Goal: Task Accomplishment & Management: Use online tool/utility

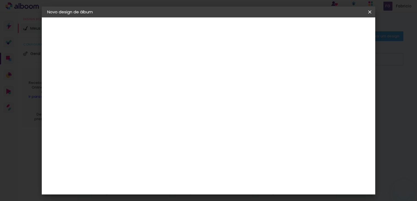
click at [136, 74] on input at bounding box center [136, 73] width 0 height 8
type input "[PERSON_NAME] e [PERSON_NAME]"
type paper-input "[PERSON_NAME] e [PERSON_NAME]"
click at [0, 0] on slot "Avançar" at bounding box center [0, 0] width 0 height 0
click at [167, 88] on iron-icon at bounding box center [165, 87] width 4 height 4
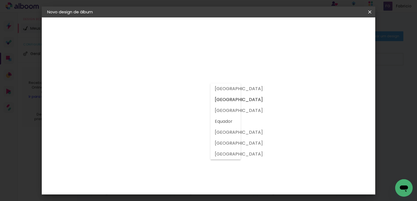
click at [0, 0] on slot "[GEOGRAPHIC_DATA]" at bounding box center [0, 0] width 0 height 0
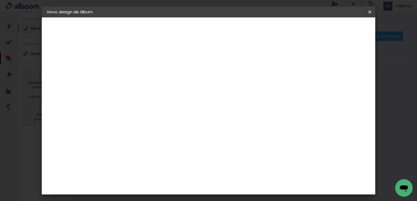
scroll to position [764, 0]
click at [0, 0] on slot "Avançar" at bounding box center [0, 0] width 0 height 0
click at [164, 92] on iron-icon at bounding box center [161, 95] width 7 height 7
click at [0, 0] on slot "Encadernados" at bounding box center [0, 0] width 0 height 0
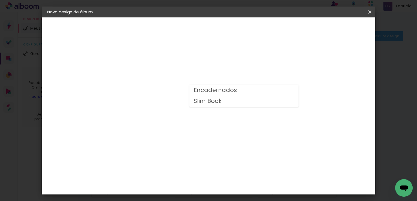
type input "Encadernados"
click at [194, 111] on span "20 × 30 cm" at bounding box center [183, 115] width 20 height 11
click at [0, 0] on slot "Avançar" at bounding box center [0, 0] width 0 height 0
click at [305, 59] on div at bounding box center [302, 59] width 5 height 5
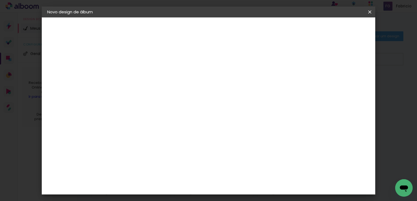
type paper-checkbox "on"
click at [336, 31] on span "Iniciar design" at bounding box center [323, 29] width 25 height 4
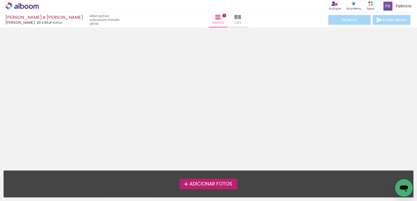
click at [212, 186] on span "Adicionar Fotos" at bounding box center [210, 184] width 43 height 5
click at [0, 0] on input "file" at bounding box center [0, 0] width 0 height 0
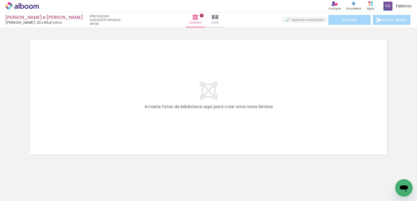
click at [28, 185] on iron-icon at bounding box center [28, 185] width 4 height 4
click at [0, 0] on slot "Não utilizadas" at bounding box center [0, 0] width 0 height 0
type input "Não utilizadas"
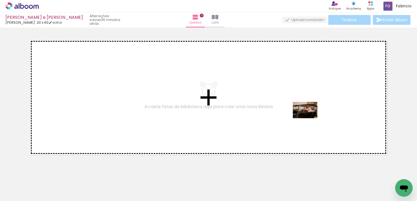
drag, startPoint x: 393, startPoint y: 187, endPoint x: 309, endPoint y: 118, distance: 107.7
click at [309, 118] on quentale-workspace at bounding box center [208, 100] width 417 height 201
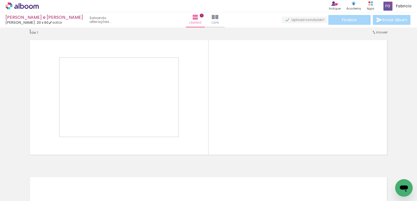
scroll to position [8, 0]
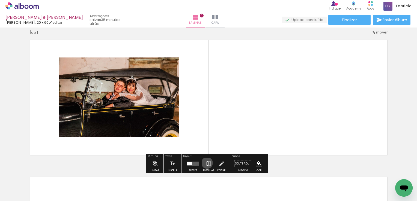
click at [206, 163] on iron-icon at bounding box center [209, 164] width 6 height 11
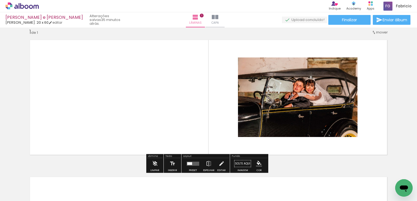
click at [190, 162] on div at bounding box center [189, 163] width 5 height 3
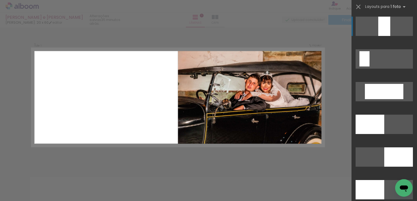
scroll to position [1201, 0]
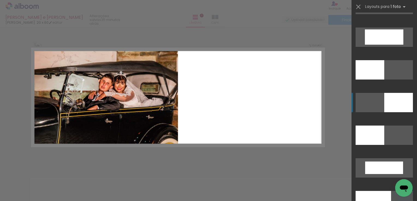
click at [384, 80] on div at bounding box center [370, 69] width 29 height 19
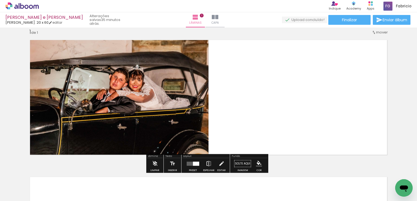
click at [206, 163] on iron-icon at bounding box center [209, 164] width 6 height 11
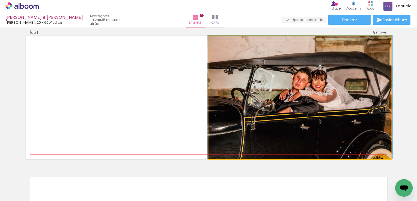
click at [299, 98] on quentale-photo at bounding box center [300, 98] width 183 height 124
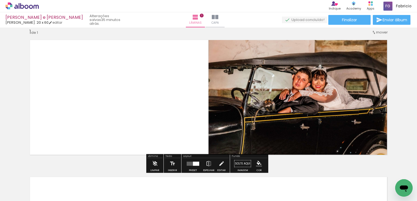
click at [127, 126] on quentale-layouter at bounding box center [209, 98] width 366 height 124
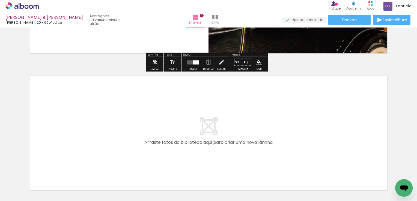
scroll to position [156, 0]
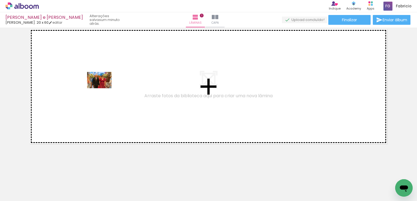
drag, startPoint x: 62, startPoint y: 186, endPoint x: 103, endPoint y: 88, distance: 106.1
click at [103, 88] on quentale-workspace at bounding box center [208, 100] width 417 height 201
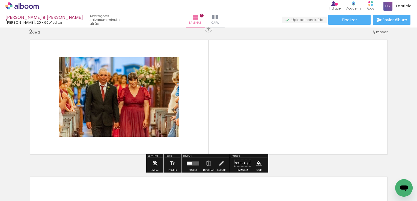
scroll to position [145, 0]
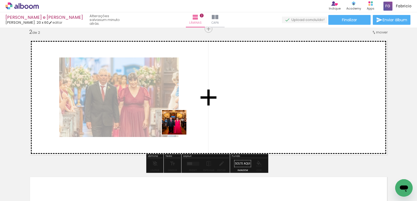
drag, startPoint x: 59, startPoint y: 185, endPoint x: 217, endPoint y: 102, distance: 178.9
click at [218, 103] on quentale-workspace at bounding box center [208, 100] width 417 height 201
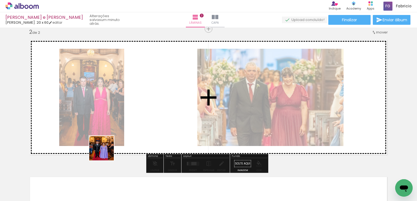
drag, startPoint x: 60, startPoint y: 187, endPoint x: 165, endPoint y: 101, distance: 135.8
click at [165, 101] on quentale-workspace at bounding box center [208, 100] width 417 height 201
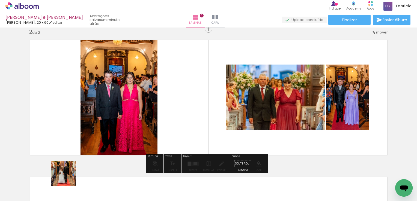
drag, startPoint x: 58, startPoint y: 187, endPoint x: 193, endPoint y: 96, distance: 163.3
click at [195, 94] on quentale-workspace at bounding box center [208, 100] width 417 height 201
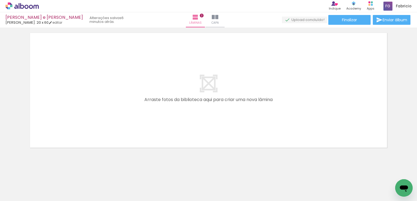
scroll to position [293, 0]
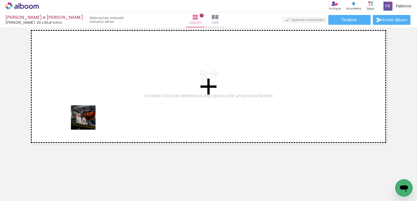
drag, startPoint x: 73, startPoint y: 161, endPoint x: 88, endPoint y: 121, distance: 42.1
click at [88, 121] on quentale-workspace at bounding box center [208, 100] width 417 height 201
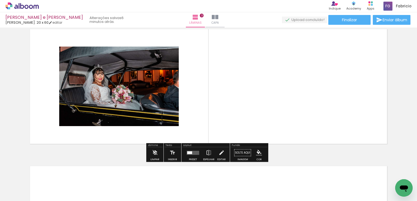
scroll to position [282, 0]
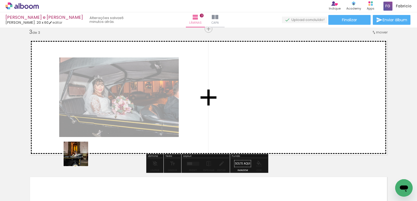
drag, startPoint x: 55, startPoint y: 189, endPoint x: 128, endPoint y: 105, distance: 111.6
click at [128, 105] on quentale-workspace at bounding box center [208, 100] width 417 height 201
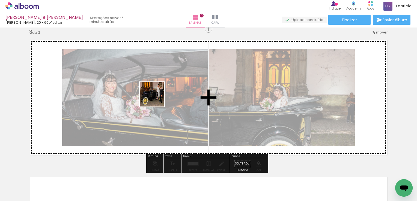
drag, startPoint x: 59, startPoint y: 184, endPoint x: 162, endPoint y: 94, distance: 136.6
click at [162, 94] on quentale-workspace at bounding box center [208, 100] width 417 height 201
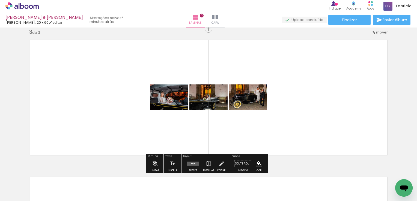
click at [192, 164] on quentale-layouter at bounding box center [193, 164] width 13 height 4
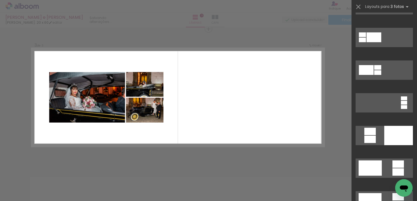
scroll to position [55, 0]
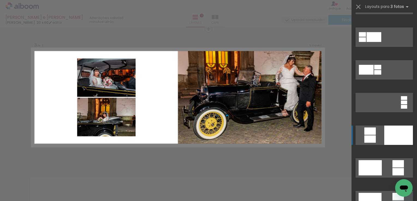
click at [395, 136] on div at bounding box center [398, 135] width 29 height 19
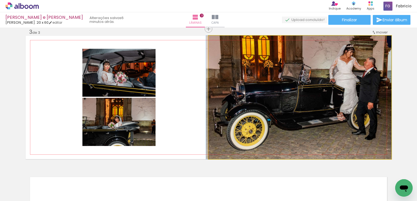
drag, startPoint x: 349, startPoint y: 124, endPoint x: 334, endPoint y: 126, distance: 14.9
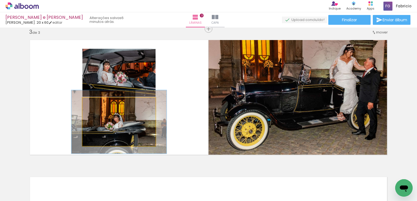
drag, startPoint x: 95, startPoint y: 103, endPoint x: 100, endPoint y: 102, distance: 5.9
type paper-slider "130"
click at [100, 102] on div at bounding box center [101, 103] width 5 height 5
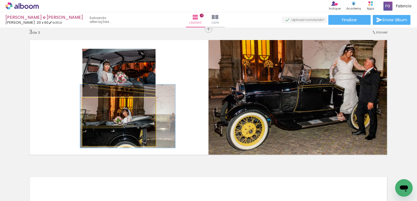
drag, startPoint x: 118, startPoint y: 130, endPoint x: 127, endPoint y: 124, distance: 10.4
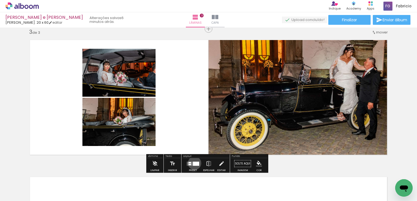
click at [193, 163] on div at bounding box center [196, 164] width 6 height 4
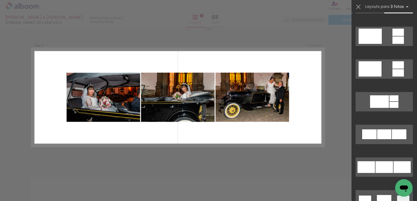
scroll to position [218, 0]
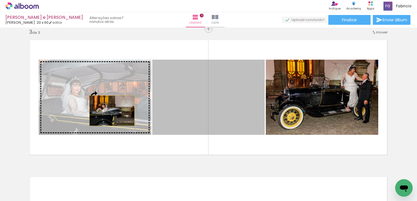
drag, startPoint x: 191, startPoint y: 112, endPoint x: 110, endPoint y: 111, distance: 81.1
click at [0, 0] on slot at bounding box center [0, 0] width 0 height 0
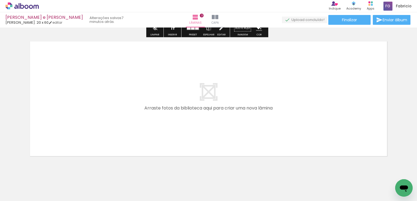
scroll to position [419, 0]
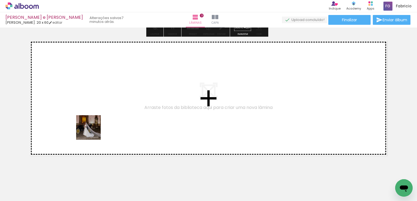
drag, startPoint x: 74, startPoint y: 166, endPoint x: 100, endPoint y: 116, distance: 55.8
click at [100, 116] on quentale-workspace at bounding box center [208, 100] width 417 height 201
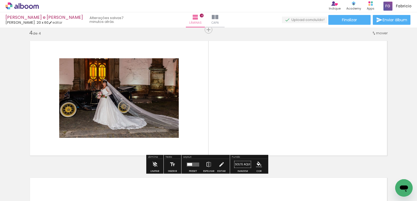
scroll to position [420, 0]
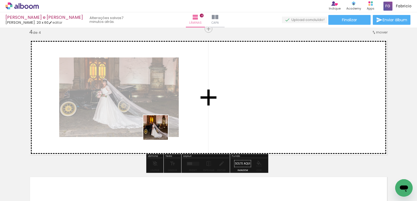
drag, startPoint x: 57, startPoint y: 191, endPoint x: 184, endPoint y: 119, distance: 146.3
click at [185, 117] on quentale-workspace at bounding box center [208, 100] width 417 height 201
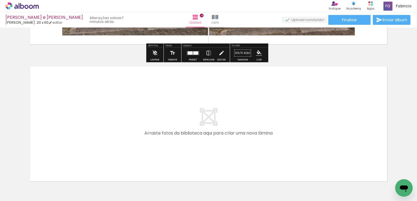
scroll to position [556, 0]
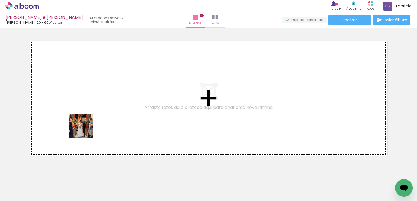
drag, startPoint x: 61, startPoint y: 182, endPoint x: 92, endPoint y: 112, distance: 76.8
click at [92, 112] on quentale-workspace at bounding box center [208, 100] width 417 height 201
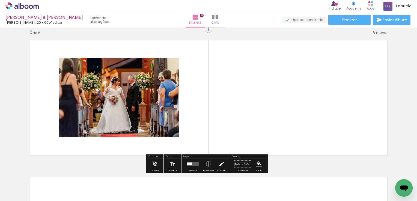
scroll to position [557, 0]
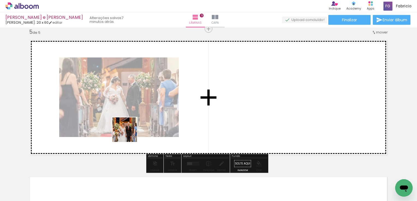
drag, startPoint x: 129, startPoint y: 134, endPoint x: 179, endPoint y: 99, distance: 61.1
click at [180, 98] on quentale-workspace at bounding box center [208, 100] width 417 height 201
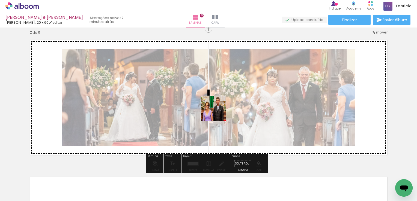
drag, startPoint x: 61, startPoint y: 185, endPoint x: 258, endPoint y: 94, distance: 216.9
click at [259, 93] on quentale-workspace at bounding box center [208, 100] width 417 height 201
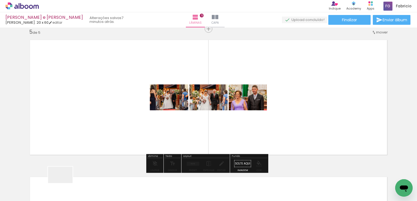
drag, startPoint x: 64, startPoint y: 183, endPoint x: 120, endPoint y: 112, distance: 90.4
click at [120, 112] on quentale-workspace at bounding box center [208, 100] width 417 height 201
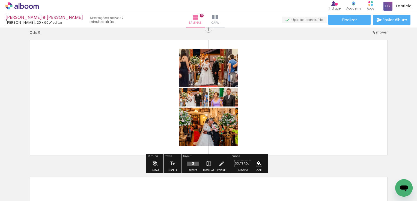
drag, startPoint x: 58, startPoint y: 184, endPoint x: 182, endPoint y: 89, distance: 155.3
click at [183, 87] on quentale-workspace at bounding box center [208, 100] width 417 height 201
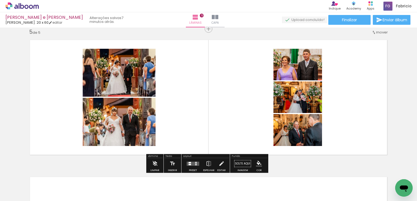
click at [190, 164] on quentale-layouter at bounding box center [193, 164] width 13 height 4
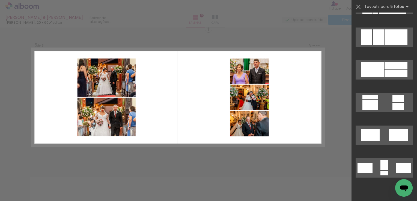
scroll to position [0, 0]
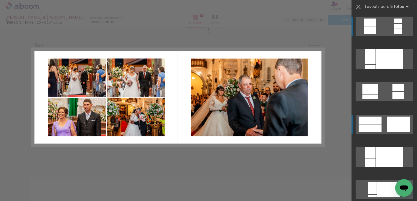
click at [383, 69] on quentale-layouter at bounding box center [384, 58] width 57 height 19
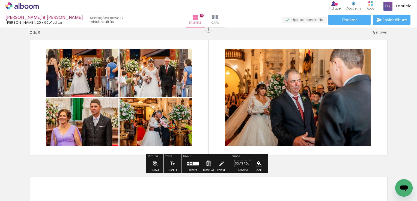
click at [207, 163] on iron-icon at bounding box center [209, 164] width 6 height 11
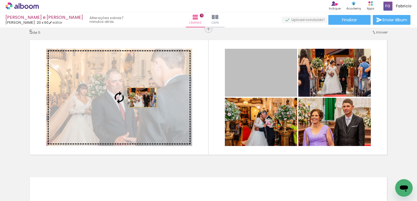
drag, startPoint x: 268, startPoint y: 80, endPoint x: 136, endPoint y: 97, distance: 132.5
click at [0, 0] on slot at bounding box center [0, 0] width 0 height 0
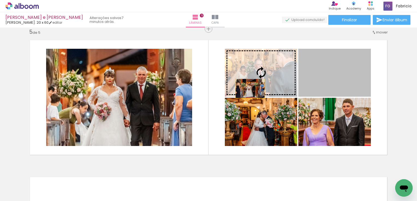
drag, startPoint x: 319, startPoint y: 81, endPoint x: 101, endPoint y: 99, distance: 218.5
click at [0, 0] on slot at bounding box center [0, 0] width 0 height 0
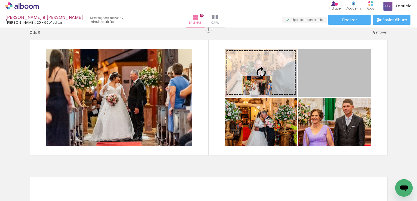
drag, startPoint x: 330, startPoint y: 85, endPoint x: 253, endPoint y: 87, distance: 76.7
click at [0, 0] on slot at bounding box center [0, 0] width 0 height 0
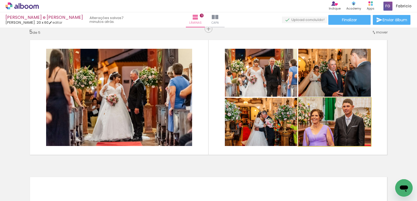
drag, startPoint x: 319, startPoint y: 133, endPoint x: 331, endPoint y: 76, distance: 58.0
click at [0, 0] on slot at bounding box center [0, 0] width 0 height 0
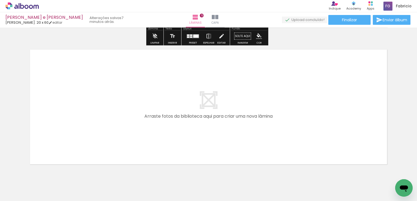
scroll to position [693, 0]
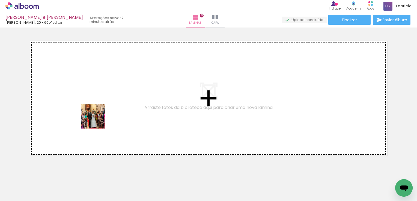
drag, startPoint x: 54, startPoint y: 188, endPoint x: 118, endPoint y: 84, distance: 122.2
click at [118, 83] on quentale-workspace at bounding box center [208, 100] width 417 height 201
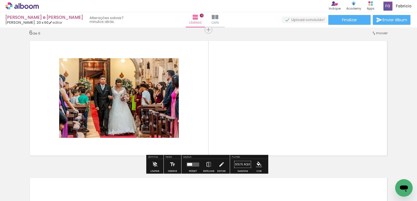
scroll to position [694, 0]
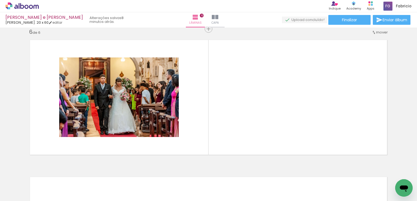
drag, startPoint x: 88, startPoint y: 183, endPoint x: 120, endPoint y: 113, distance: 76.6
click at [120, 113] on quentale-workspace at bounding box center [208, 100] width 417 height 201
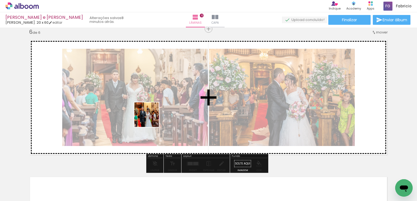
drag, startPoint x: 123, startPoint y: 137, endPoint x: 151, endPoint y: 119, distance: 32.6
click at [151, 119] on quentale-workspace at bounding box center [208, 100] width 417 height 201
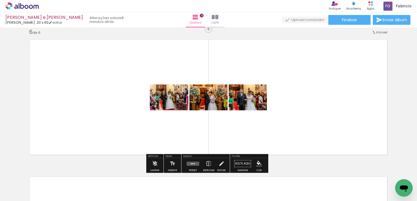
click at [193, 163] on quentale-layouter at bounding box center [193, 164] width 13 height 4
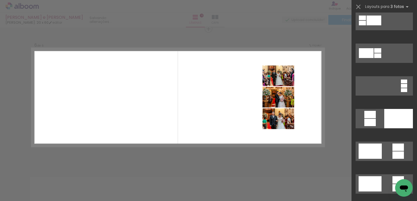
scroll to position [82, 0]
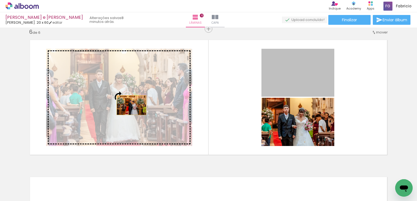
drag, startPoint x: 295, startPoint y: 80, endPoint x: 129, endPoint y: 105, distance: 167.6
click at [0, 0] on slot at bounding box center [0, 0] width 0 height 0
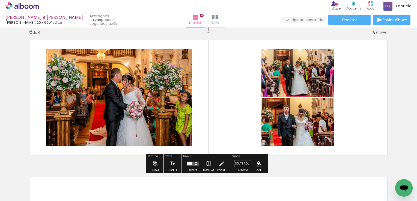
drag, startPoint x: 189, startPoint y: 164, endPoint x: 326, endPoint y: 130, distance: 141.6
click at [189, 164] on div at bounding box center [189, 163] width 5 height 3
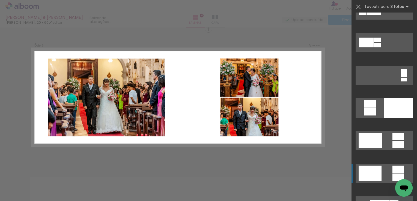
scroll to position [229, 0]
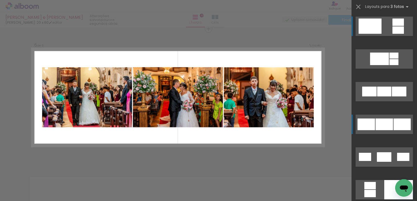
click at [383, 97] on div at bounding box center [384, 92] width 14 height 10
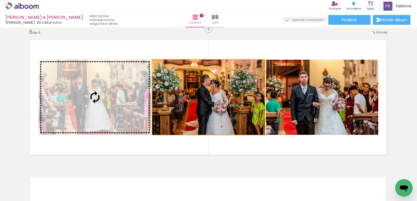
drag, startPoint x: 180, startPoint y: 115, endPoint x: 86, endPoint y: 114, distance: 93.9
click at [0, 0] on slot at bounding box center [0, 0] width 0 height 0
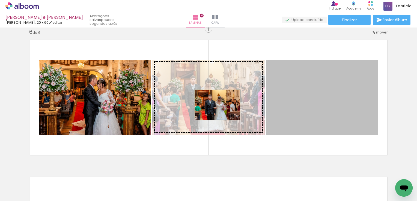
drag, startPoint x: 298, startPoint y: 106, endPoint x: 211, endPoint y: 107, distance: 86.5
click at [0, 0] on slot at bounding box center [0, 0] width 0 height 0
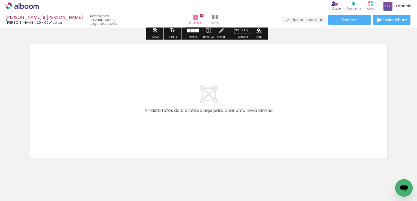
scroll to position [831, 0]
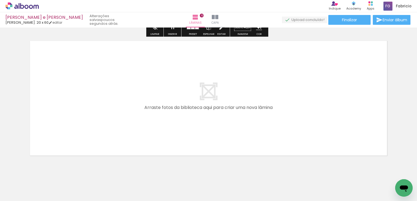
drag, startPoint x: 60, startPoint y: 188, endPoint x: 83, endPoint y: 121, distance: 71.2
click at [83, 121] on quentale-workspace at bounding box center [208, 100] width 417 height 201
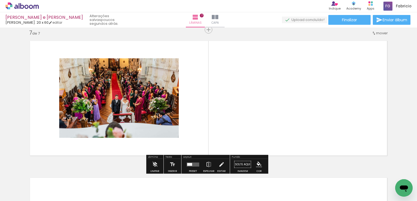
scroll to position [831, 0]
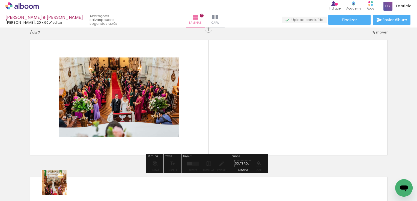
drag, startPoint x: 58, startPoint y: 187, endPoint x: 218, endPoint y: 89, distance: 187.7
click at [218, 89] on quentale-workspace at bounding box center [208, 100] width 417 height 201
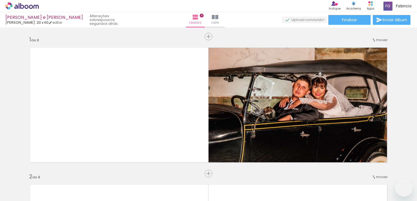
click at [139, 112] on quentale-workspace at bounding box center [208, 100] width 417 height 201
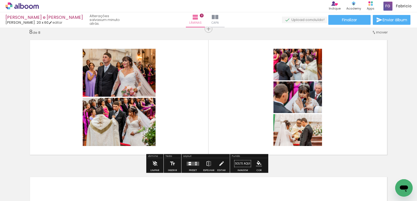
scroll to position [229, 0]
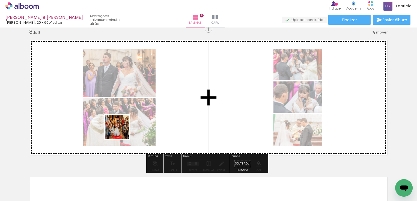
drag, startPoint x: 94, startPoint y: 151, endPoint x: 166, endPoint y: 103, distance: 86.7
click at [165, 103] on quentale-workspace at bounding box center [208, 100] width 417 height 201
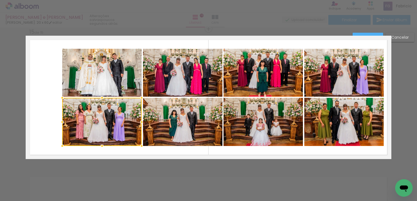
scroll to position [491, 0]
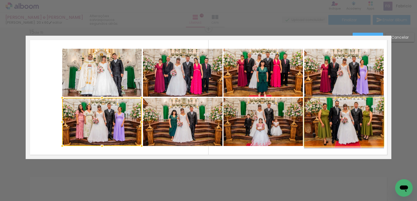
click at [346, 129] on quentale-photo at bounding box center [343, 122] width 79 height 48
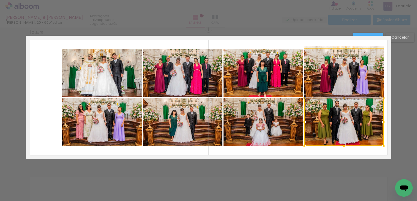
click at [346, 79] on quentale-photo at bounding box center [343, 73] width 79 height 48
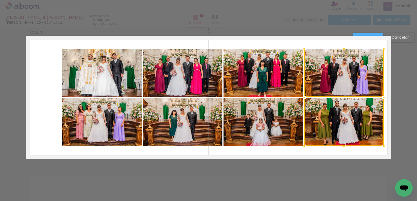
click at [280, 72] on quentale-photo at bounding box center [263, 73] width 79 height 48
click at [273, 118] on div at bounding box center [304, 97] width 160 height 97
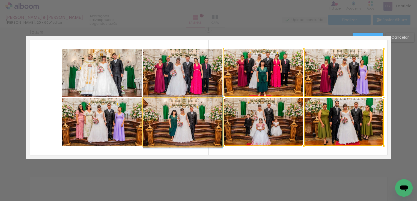
click at [189, 120] on quentale-photo at bounding box center [182, 122] width 79 height 48
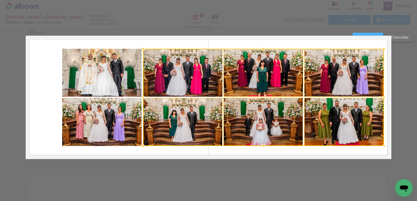
click at [189, 79] on div at bounding box center [263, 97] width 241 height 97
click at [112, 120] on quentale-photo at bounding box center [101, 122] width 79 height 48
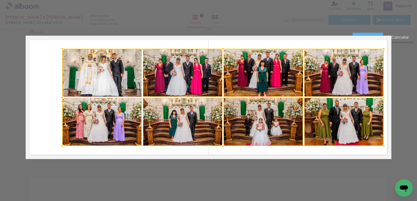
click at [115, 87] on div at bounding box center [223, 97] width 322 height 97
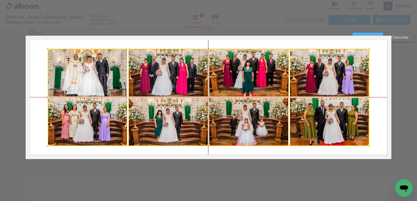
drag, startPoint x: 245, startPoint y: 125, endPoint x: 231, endPoint y: 124, distance: 14.0
click at [231, 124] on div at bounding box center [209, 97] width 322 height 97
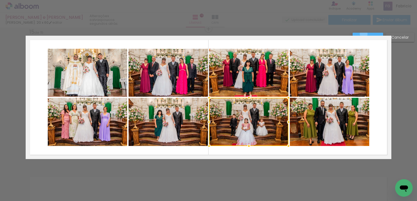
click at [364, 34] on paper-button "Confirmar" at bounding box center [368, 37] width 31 height 9
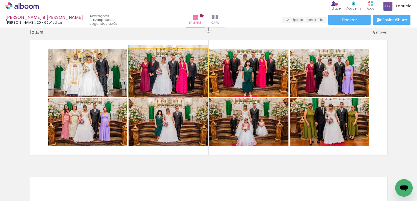
drag, startPoint x: 166, startPoint y: 82, endPoint x: 156, endPoint y: 81, distance: 9.6
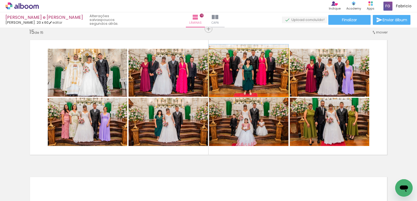
drag, startPoint x: 268, startPoint y: 77, endPoint x: 269, endPoint y: 74, distance: 3.2
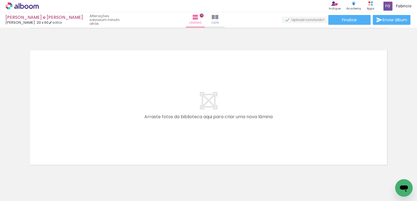
scroll to position [2066, 0]
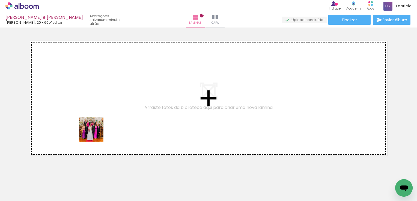
drag, startPoint x: 58, startPoint y: 183, endPoint x: 103, endPoint y: 121, distance: 75.8
click at [102, 121] on quentale-workspace at bounding box center [208, 100] width 417 height 201
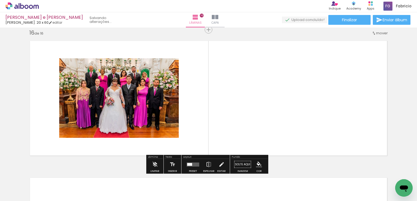
scroll to position [2067, 0]
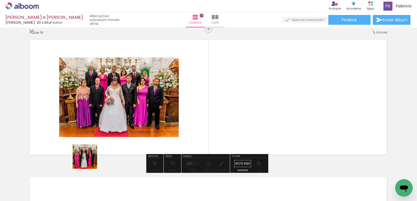
drag, startPoint x: 62, startPoint y: 182, endPoint x: 125, endPoint y: 124, distance: 85.8
click at [125, 124] on quentale-workspace at bounding box center [208, 100] width 417 height 201
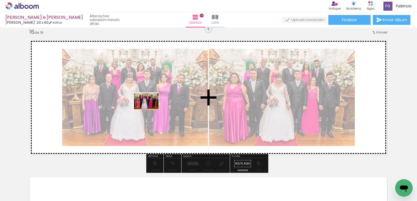
drag, startPoint x: 60, startPoint y: 188, endPoint x: 150, endPoint y: 109, distance: 119.9
click at [150, 109] on quentale-workspace at bounding box center [208, 100] width 417 height 201
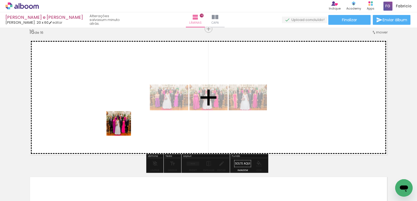
drag, startPoint x: 111, startPoint y: 138, endPoint x: 128, endPoint y: 123, distance: 22.2
click at [128, 123] on quentale-workspace at bounding box center [208, 100] width 417 height 201
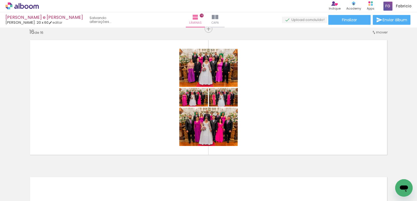
scroll to position [0, 0]
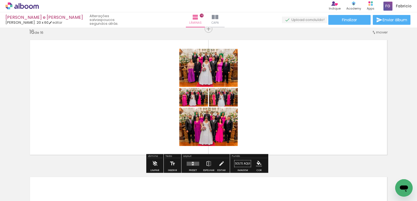
click at [194, 163] on quentale-layouter at bounding box center [193, 164] width 13 height 4
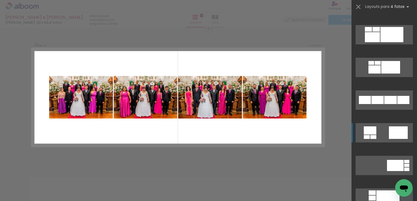
scroll to position [491, 0]
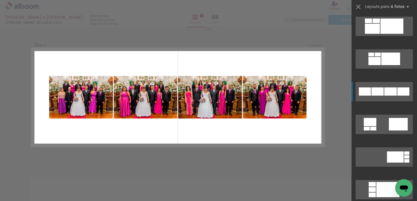
click at [404, 156] on div at bounding box center [406, 157] width 5 height 3
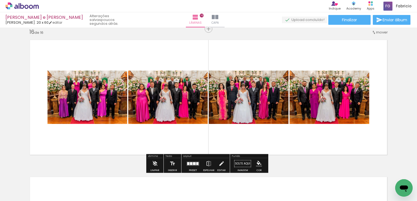
click at [220, 164] on iron-icon at bounding box center [222, 164] width 6 height 11
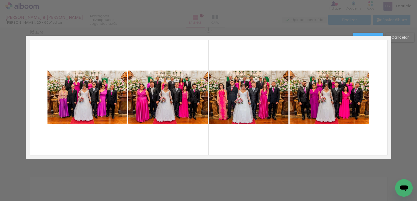
click at [102, 102] on quentale-photo at bounding box center [87, 98] width 80 height 54
click at [163, 93] on quentale-photo at bounding box center [167, 98] width 79 height 54
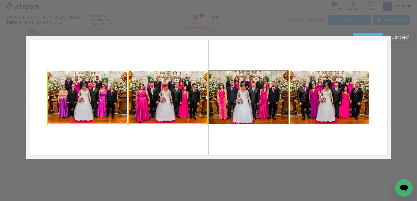
click at [229, 91] on quentale-photo at bounding box center [249, 98] width 80 height 54
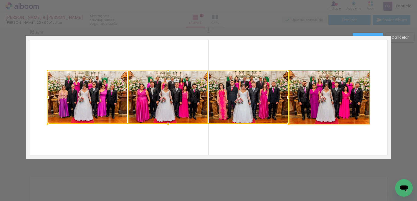
click at [309, 98] on quentale-photo at bounding box center [330, 98] width 80 height 54
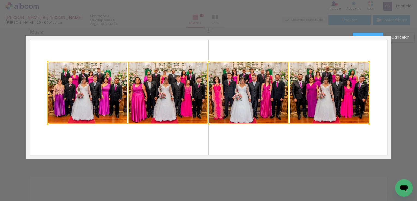
drag, startPoint x: 207, startPoint y: 70, endPoint x: 207, endPoint y: 62, distance: 7.9
click at [207, 62] on div at bounding box center [208, 61] width 11 height 11
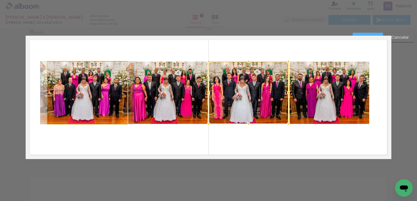
click at [104, 95] on quentale-photo at bounding box center [87, 93] width 80 height 63
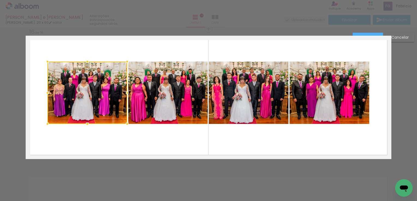
click at [169, 85] on quentale-photo at bounding box center [167, 93] width 79 height 63
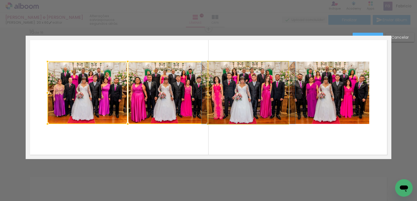
click at [248, 85] on quentale-photo at bounding box center [249, 93] width 80 height 63
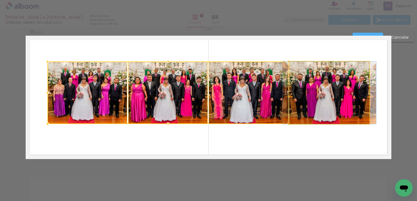
click at [316, 91] on quentale-photo at bounding box center [330, 93] width 80 height 63
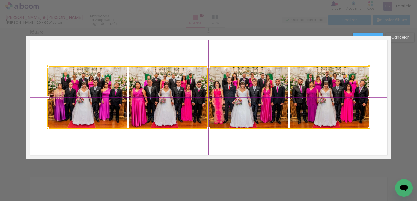
drag, startPoint x: 316, startPoint y: 91, endPoint x: 316, endPoint y: 95, distance: 3.9
click at [316, 95] on div at bounding box center [208, 97] width 322 height 63
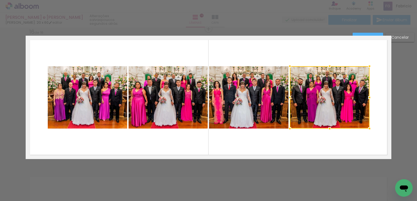
click at [363, 34] on paper-button "Confirmar" at bounding box center [368, 37] width 31 height 9
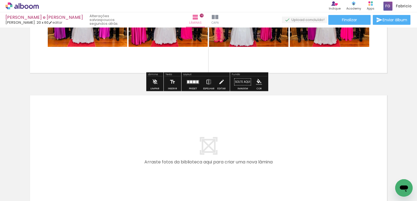
scroll to position [2204, 0]
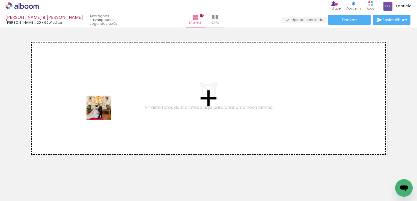
drag, startPoint x: 83, startPoint y: 150, endPoint x: 103, endPoint y: 111, distance: 44.1
click at [103, 111] on quentale-workspace at bounding box center [208, 100] width 417 height 201
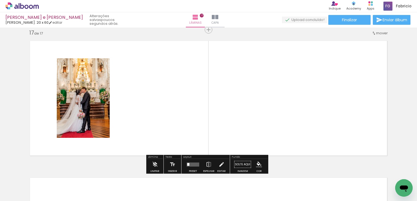
scroll to position [2205, 0]
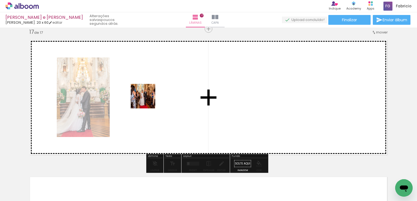
drag, startPoint x: 55, startPoint y: 192, endPoint x: 151, endPoint y: 97, distance: 135.1
click at [151, 96] on quentale-workspace at bounding box center [208, 100] width 417 height 201
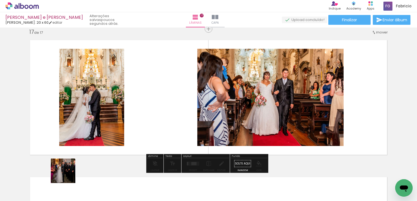
drag, startPoint x: 67, startPoint y: 175, endPoint x: 197, endPoint y: 96, distance: 151.9
click at [197, 96] on quentale-workspace at bounding box center [208, 100] width 417 height 201
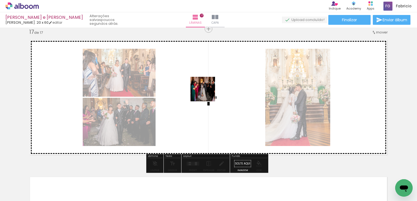
drag, startPoint x: 60, startPoint y: 187, endPoint x: 220, endPoint y: 84, distance: 190.9
click at [220, 84] on quentale-workspace at bounding box center [208, 100] width 417 height 201
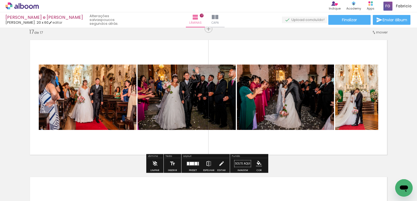
click at [207, 164] on iron-icon at bounding box center [209, 164] width 6 height 11
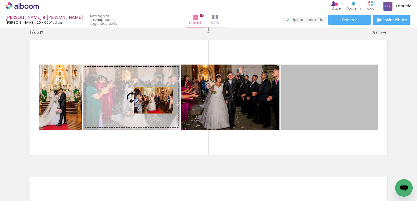
drag, startPoint x: 322, startPoint y: 107, endPoint x: 150, endPoint y: 102, distance: 172.1
click at [0, 0] on slot at bounding box center [0, 0] width 0 height 0
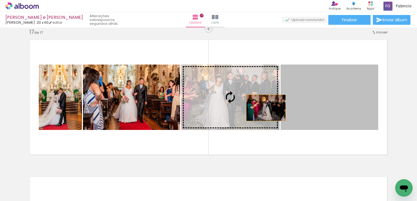
drag, startPoint x: 349, startPoint y: 114, endPoint x: 263, endPoint y: 108, distance: 85.9
click at [0, 0] on slot at bounding box center [0, 0] width 0 height 0
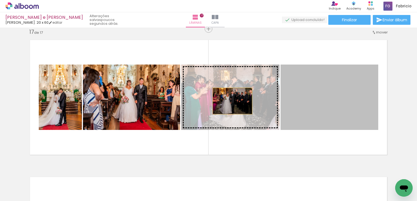
drag, startPoint x: 338, startPoint y: 109, endPoint x: 230, endPoint y: 101, distance: 108.7
click at [0, 0] on slot at bounding box center [0, 0] width 0 height 0
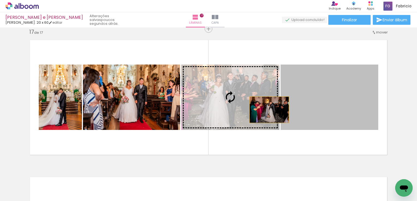
drag, startPoint x: 326, startPoint y: 114, endPoint x: 258, endPoint y: 110, distance: 68.4
click at [0, 0] on slot at bounding box center [0, 0] width 0 height 0
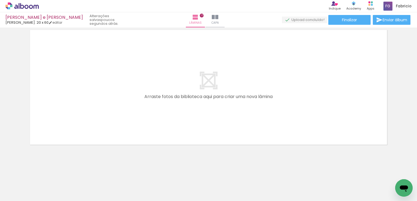
scroll to position [2353, 0]
